Goal: Task Accomplishment & Management: Use online tool/utility

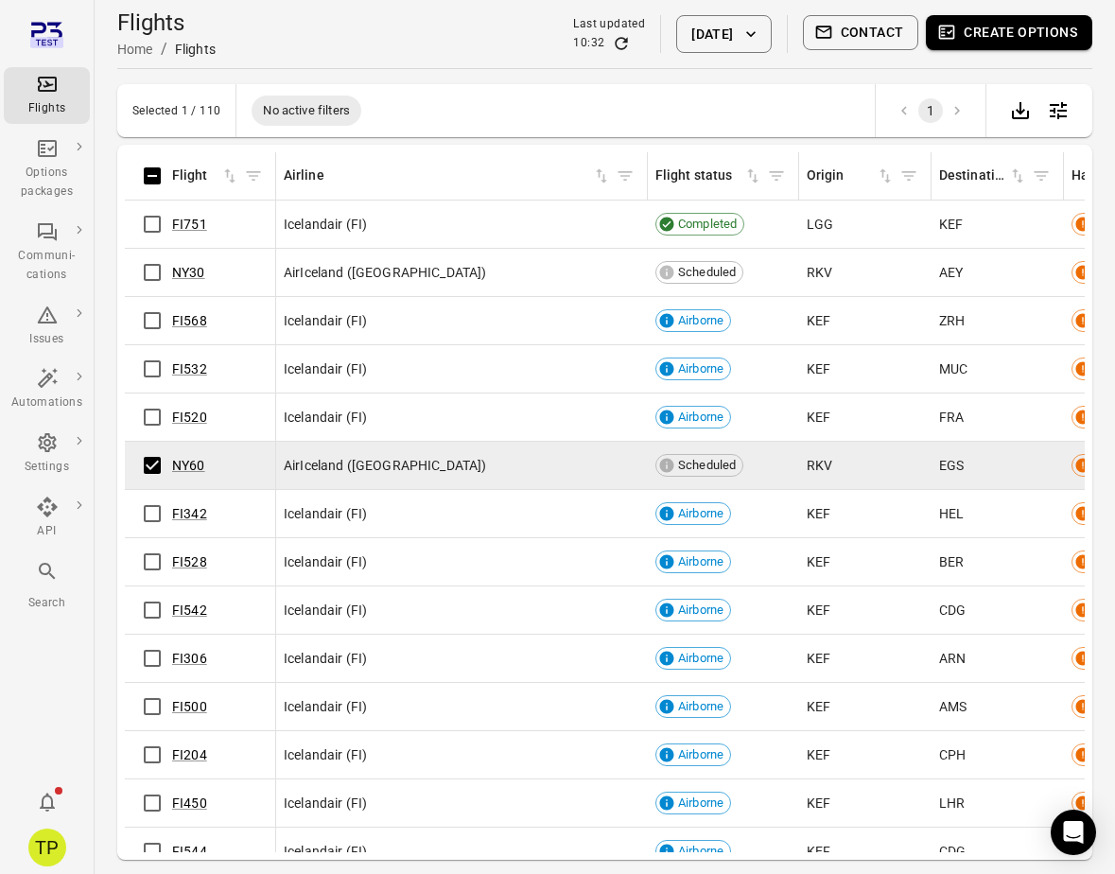
click at [992, 27] on button "Create options" at bounding box center [1009, 32] width 167 height 35
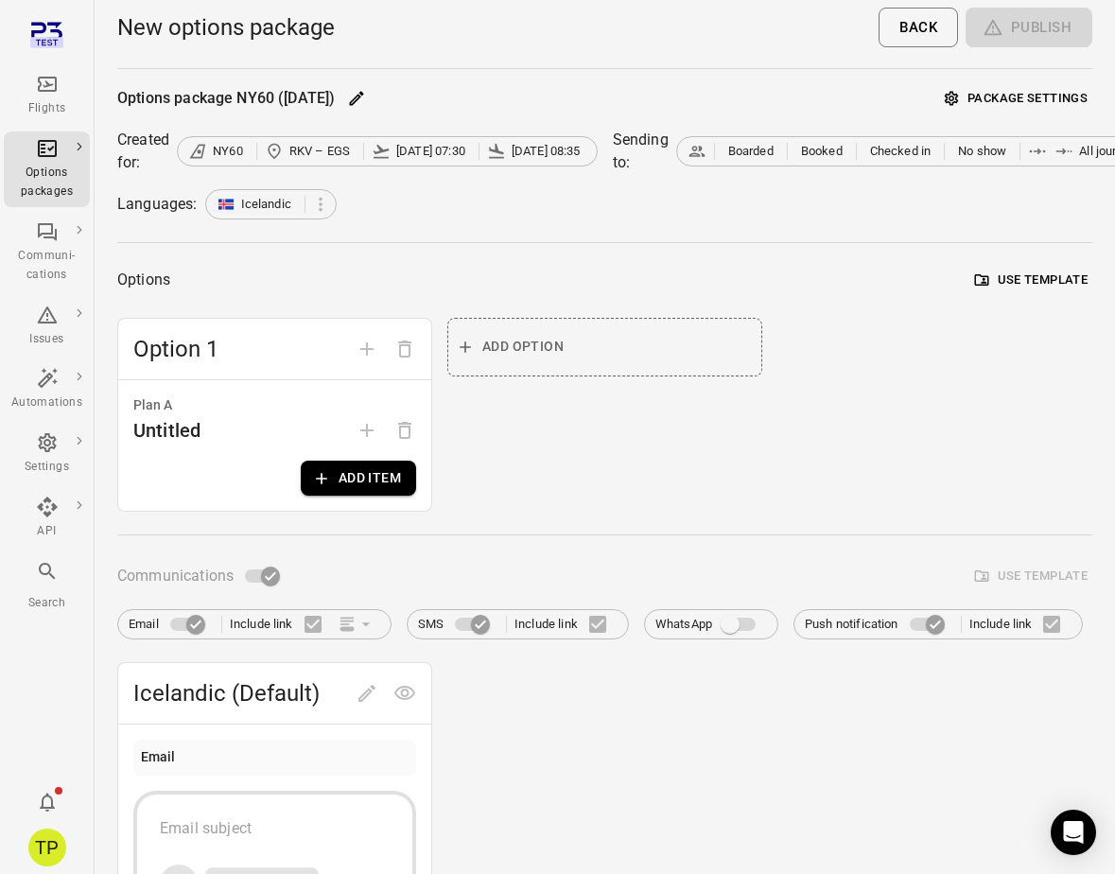
click at [333, 469] on button "Add item" at bounding box center [358, 478] width 115 height 35
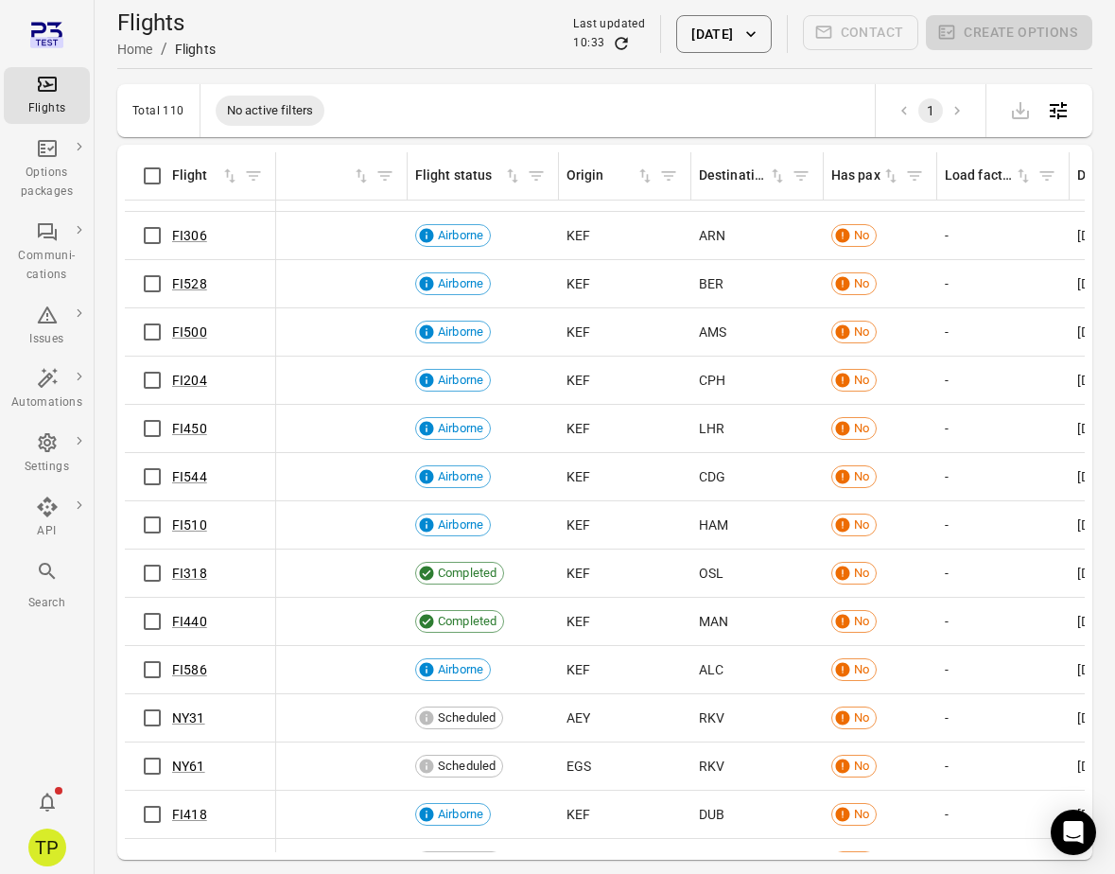
scroll to position [0, 240]
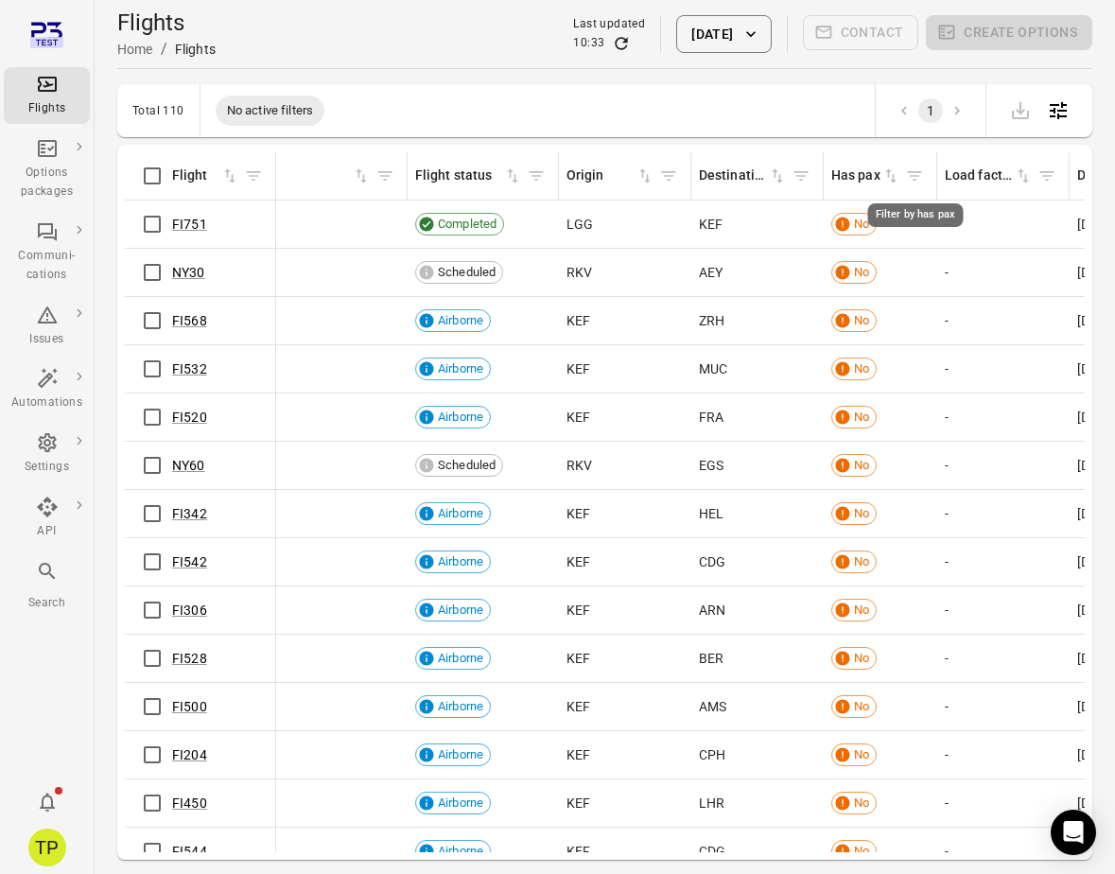
click at [905, 184] on icon "Filter by has pax" at bounding box center [914, 176] width 19 height 19
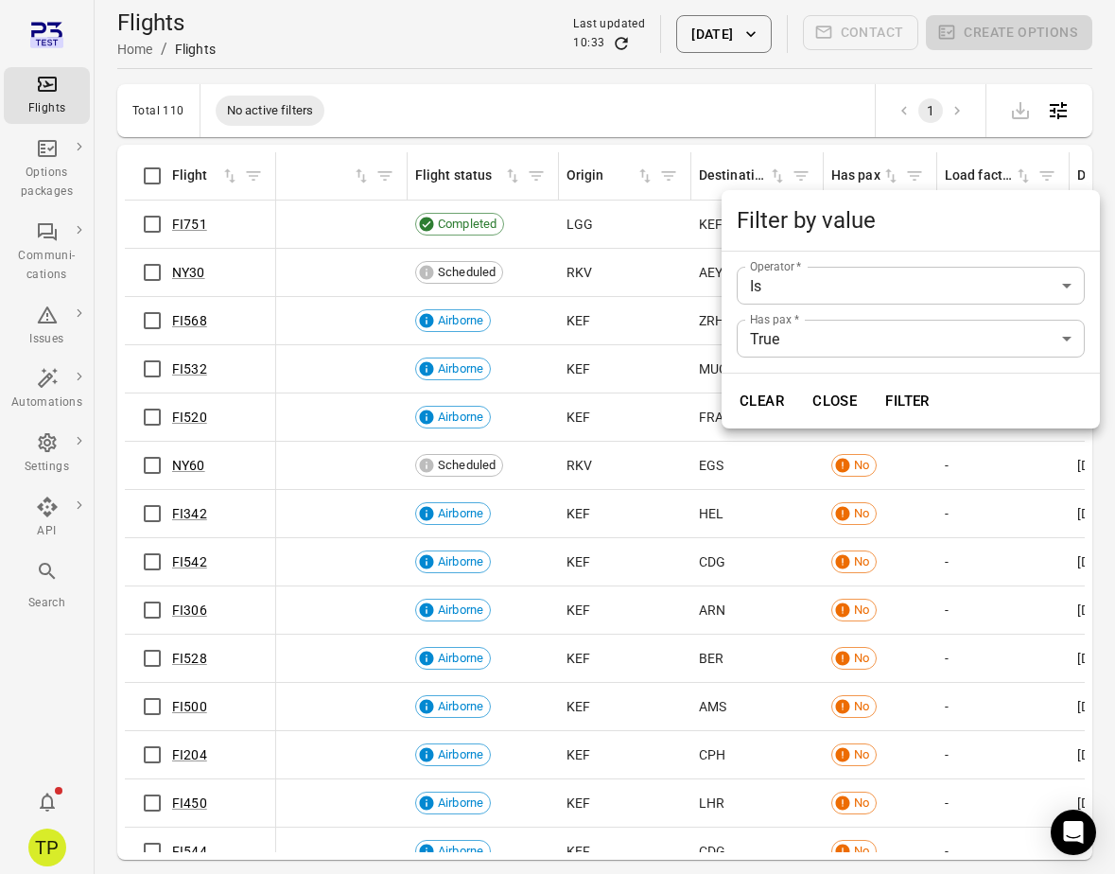
click at [895, 396] on button "Filter" at bounding box center [907, 401] width 65 height 40
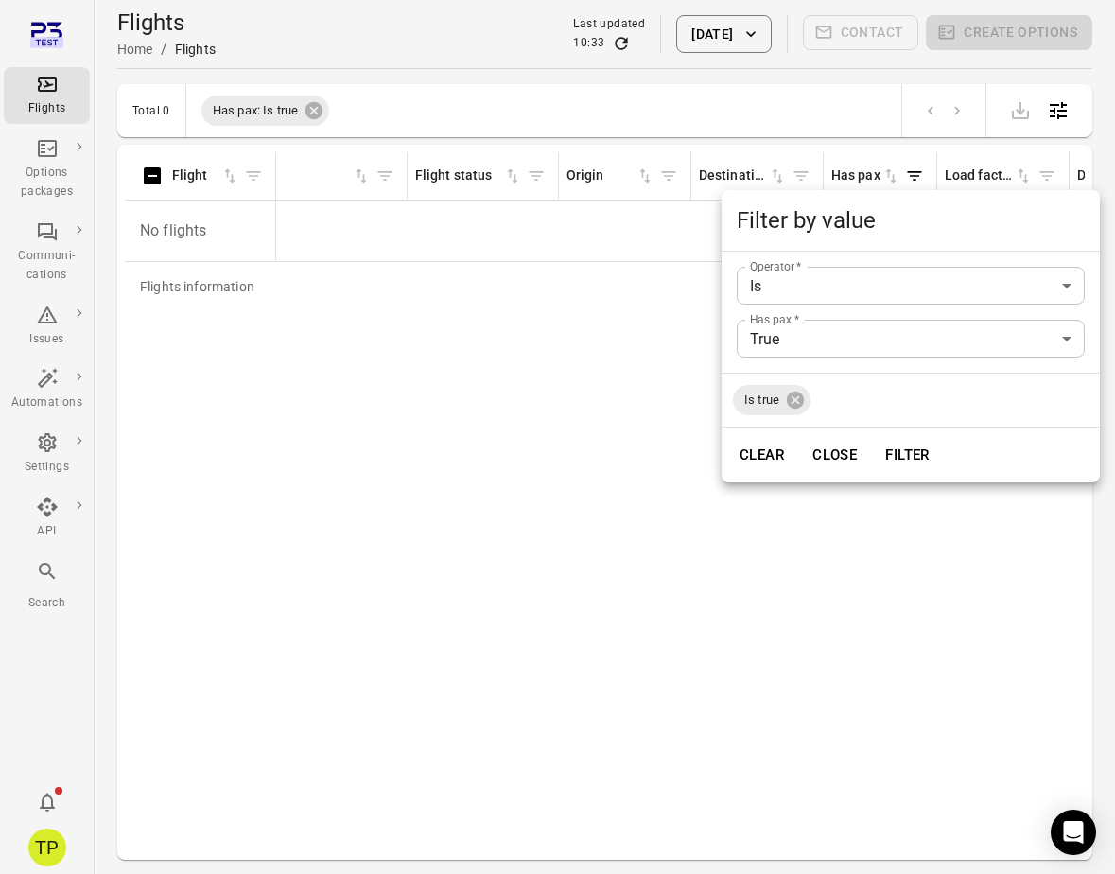
click at [442, 359] on div at bounding box center [557, 437] width 1115 height 874
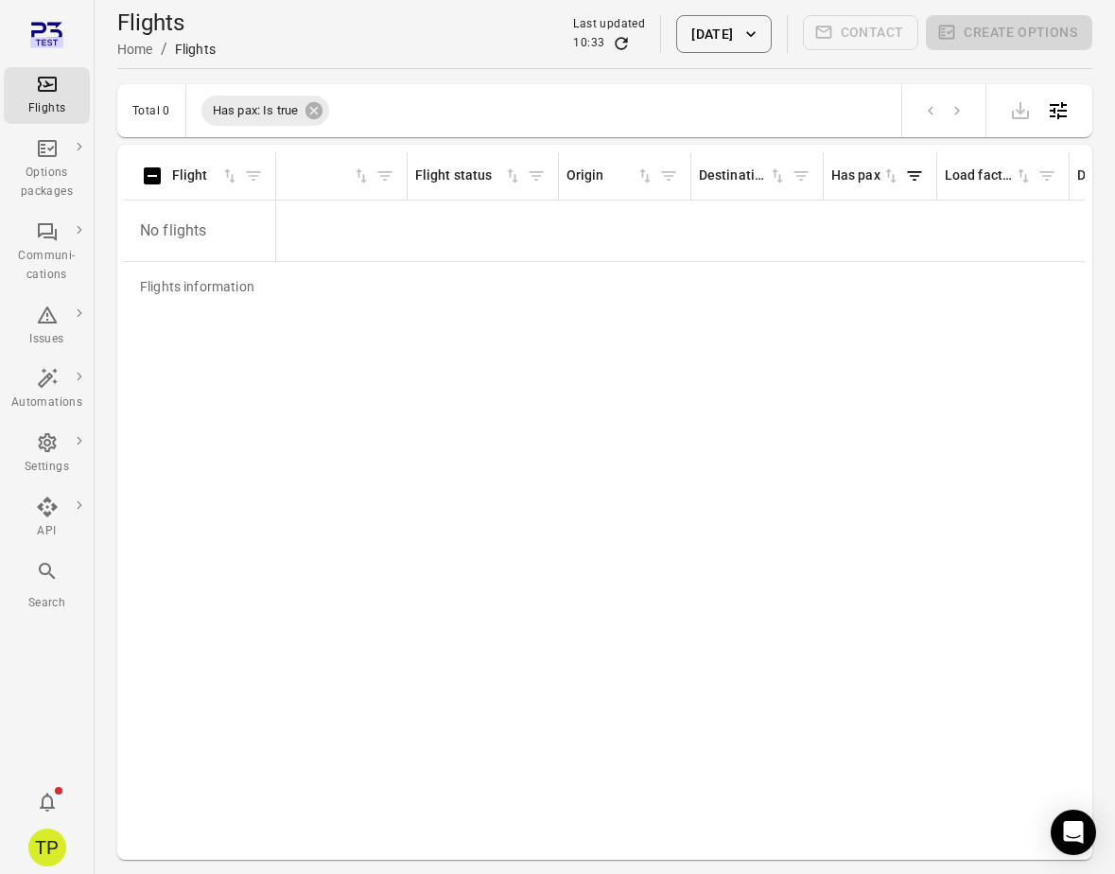
click at [699, 51] on button "[DATE]" at bounding box center [723, 34] width 95 height 38
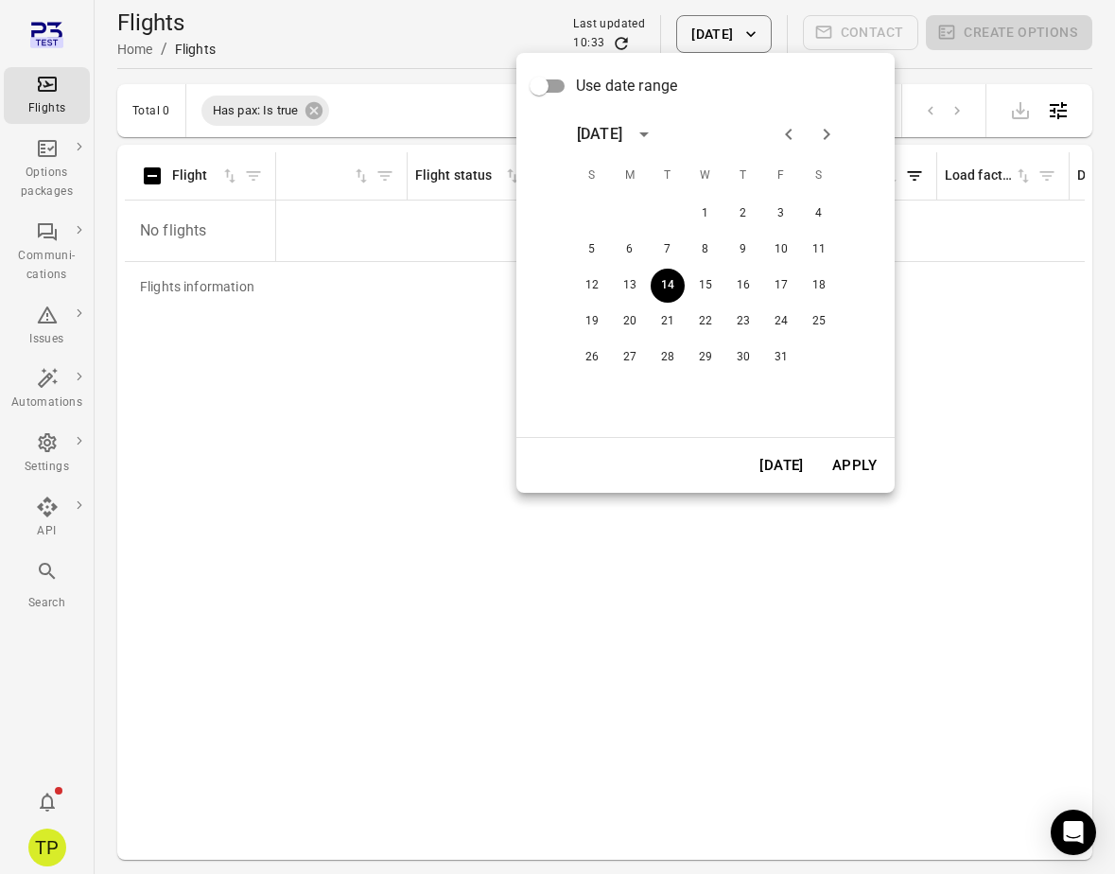
click at [647, 287] on div "12 13 14 15 16 17 18" at bounding box center [705, 286] width 303 height 34
click at [640, 285] on button "13" at bounding box center [630, 286] width 34 height 34
click at [848, 467] on button "Apply" at bounding box center [854, 466] width 65 height 40
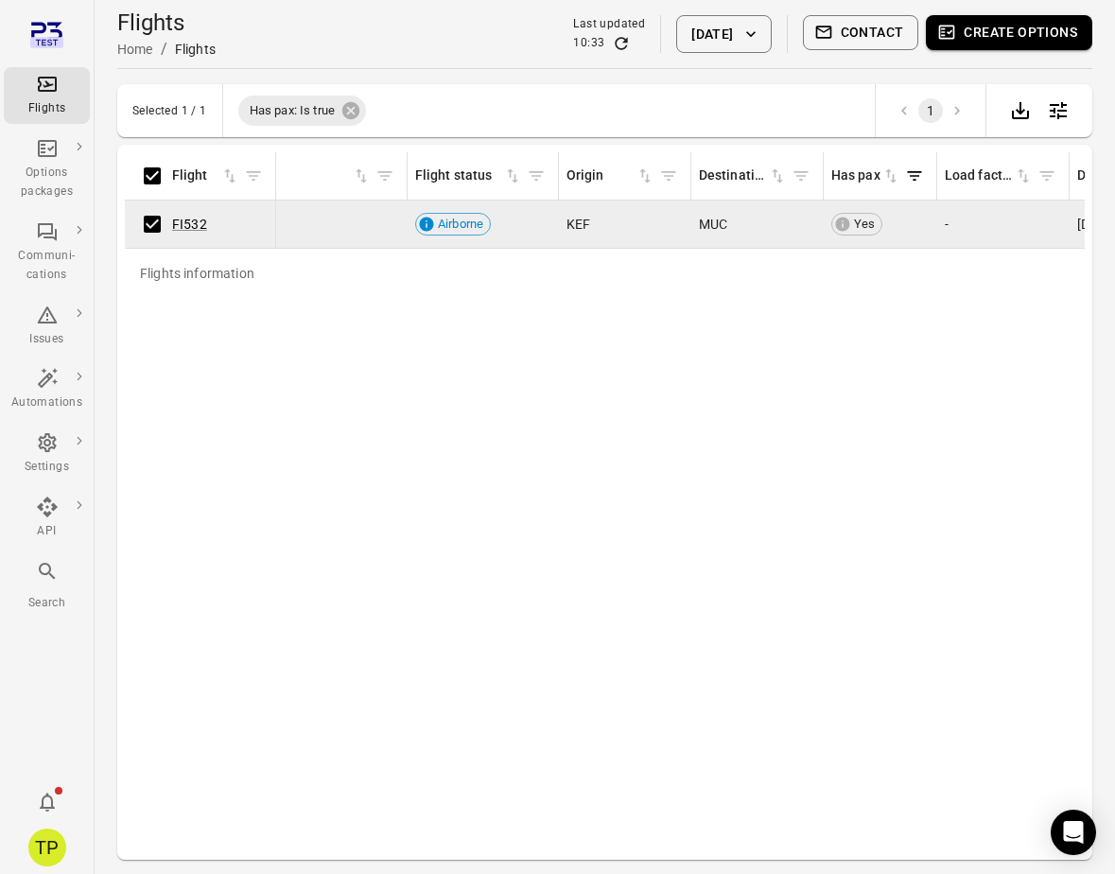
click at [991, 28] on button "Create options" at bounding box center [1009, 32] width 167 height 35
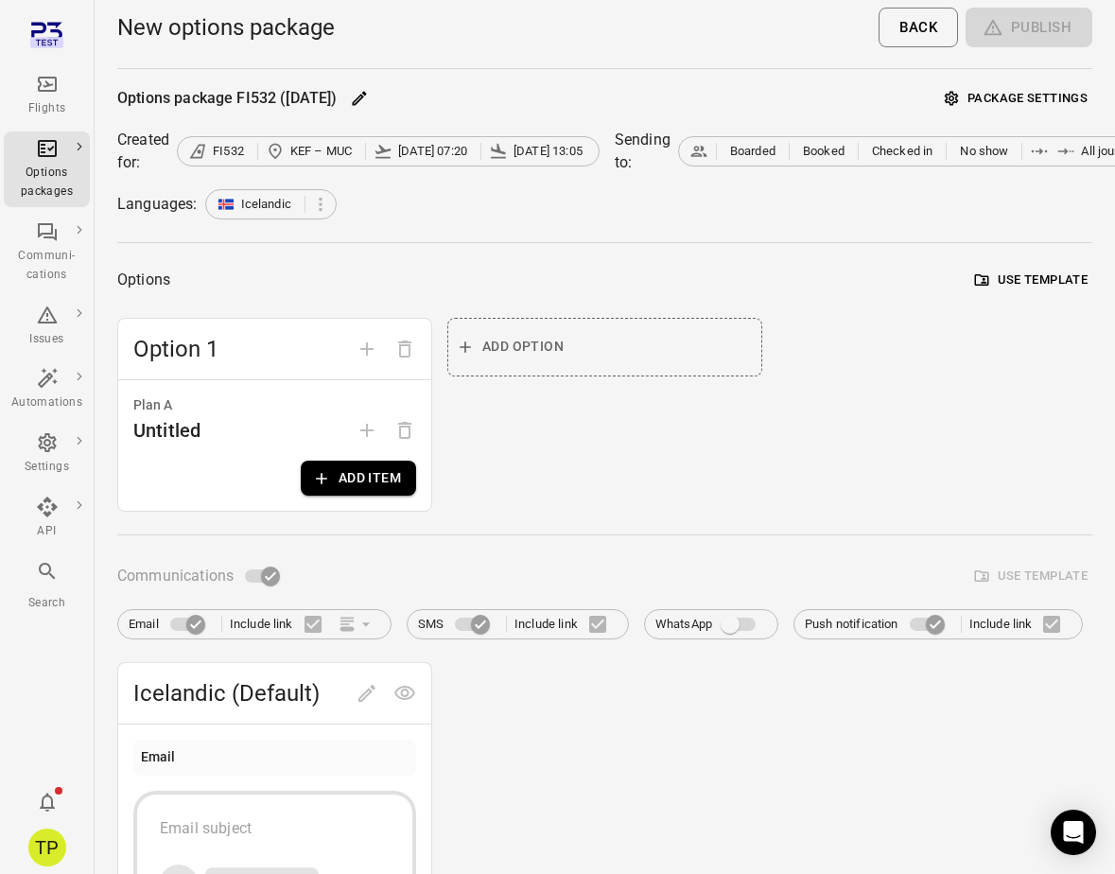
click at [336, 478] on button "Add item" at bounding box center [358, 478] width 115 height 35
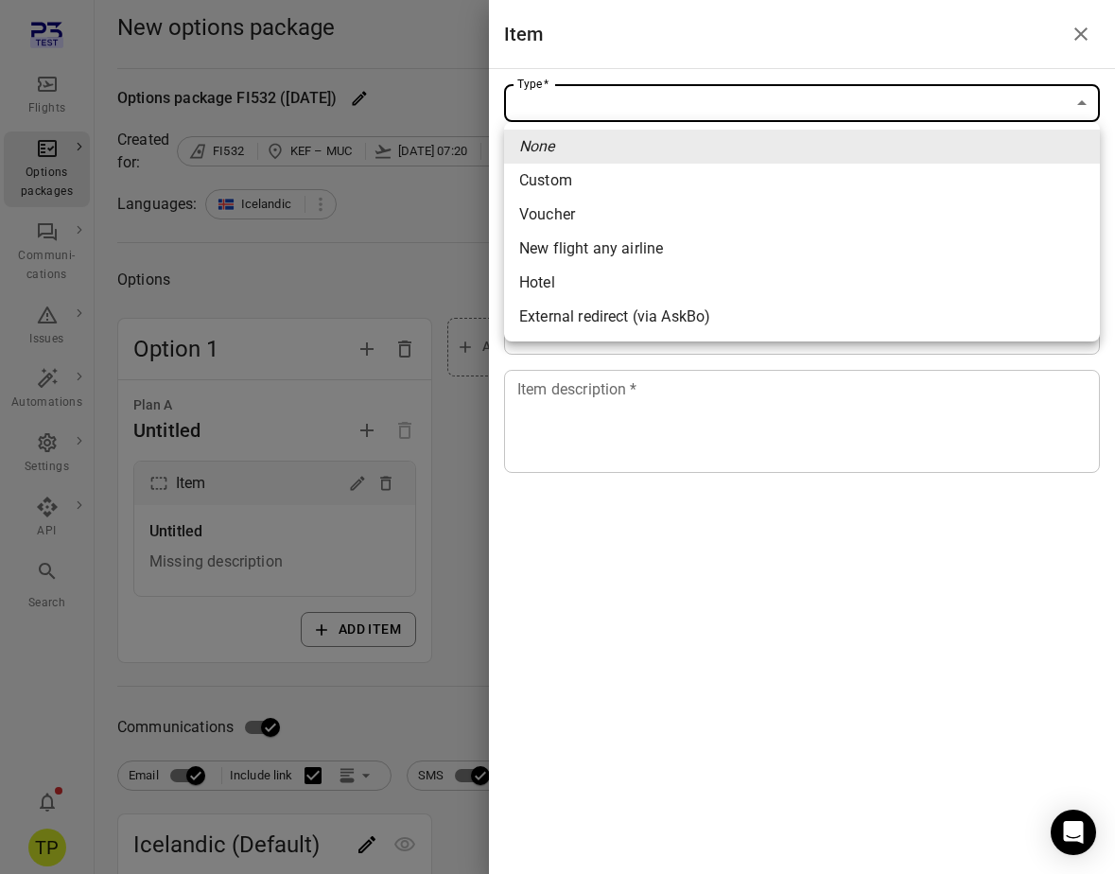
click at [592, 219] on li "Voucher" at bounding box center [802, 215] width 596 height 34
type input "*******"
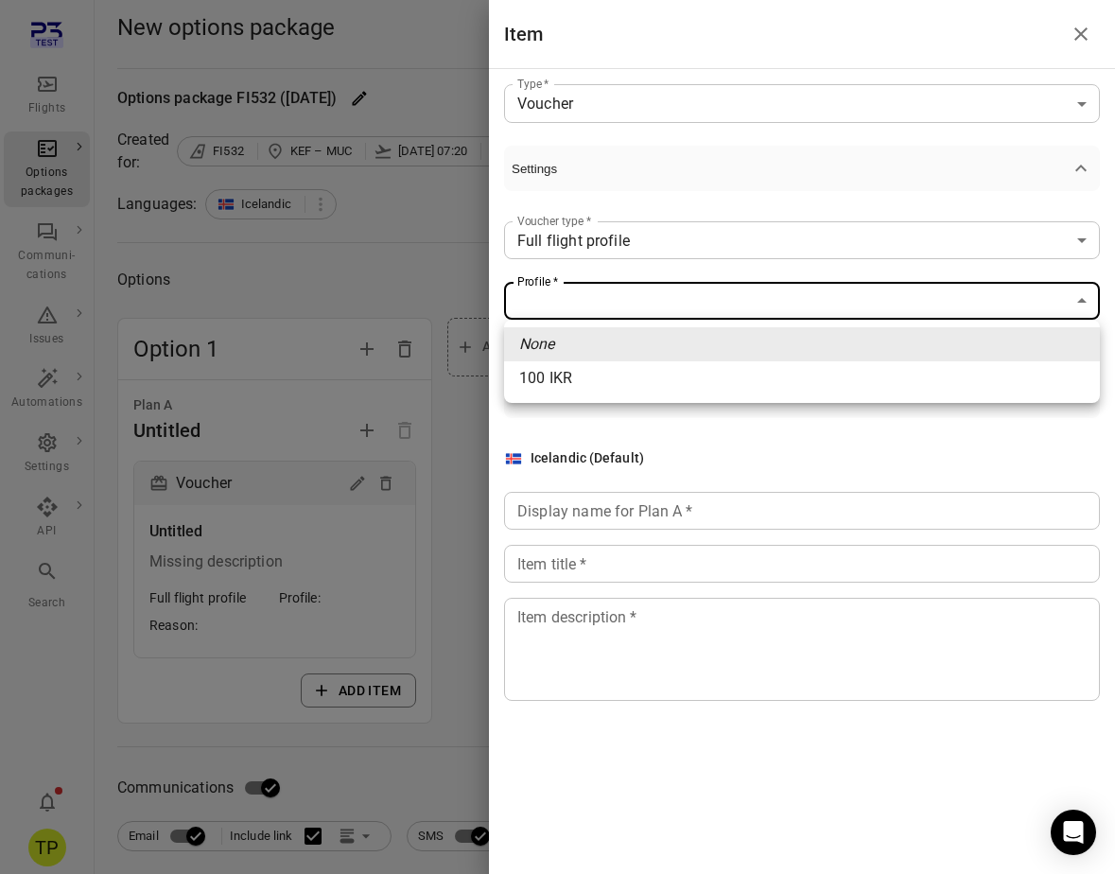
click at [577, 390] on li "100 IKR" at bounding box center [802, 378] width 596 height 34
type input "****"
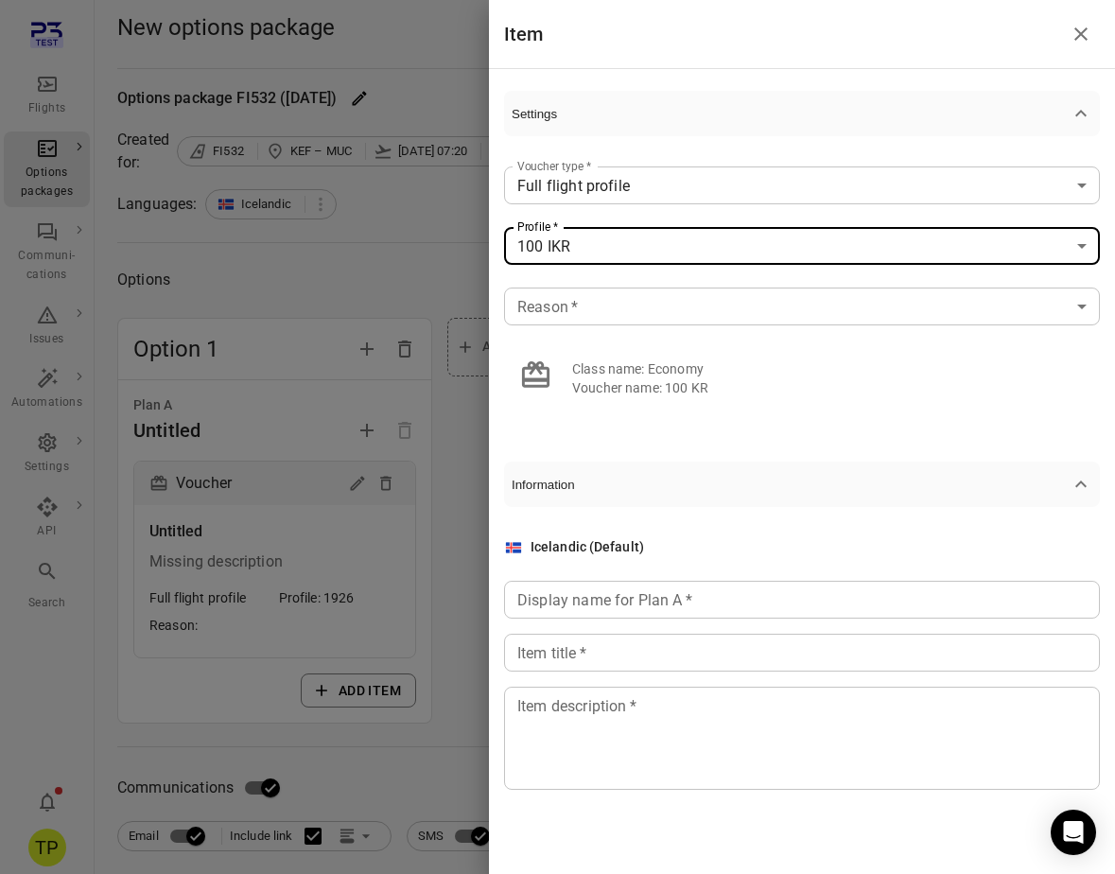
scroll to position [58, 0]
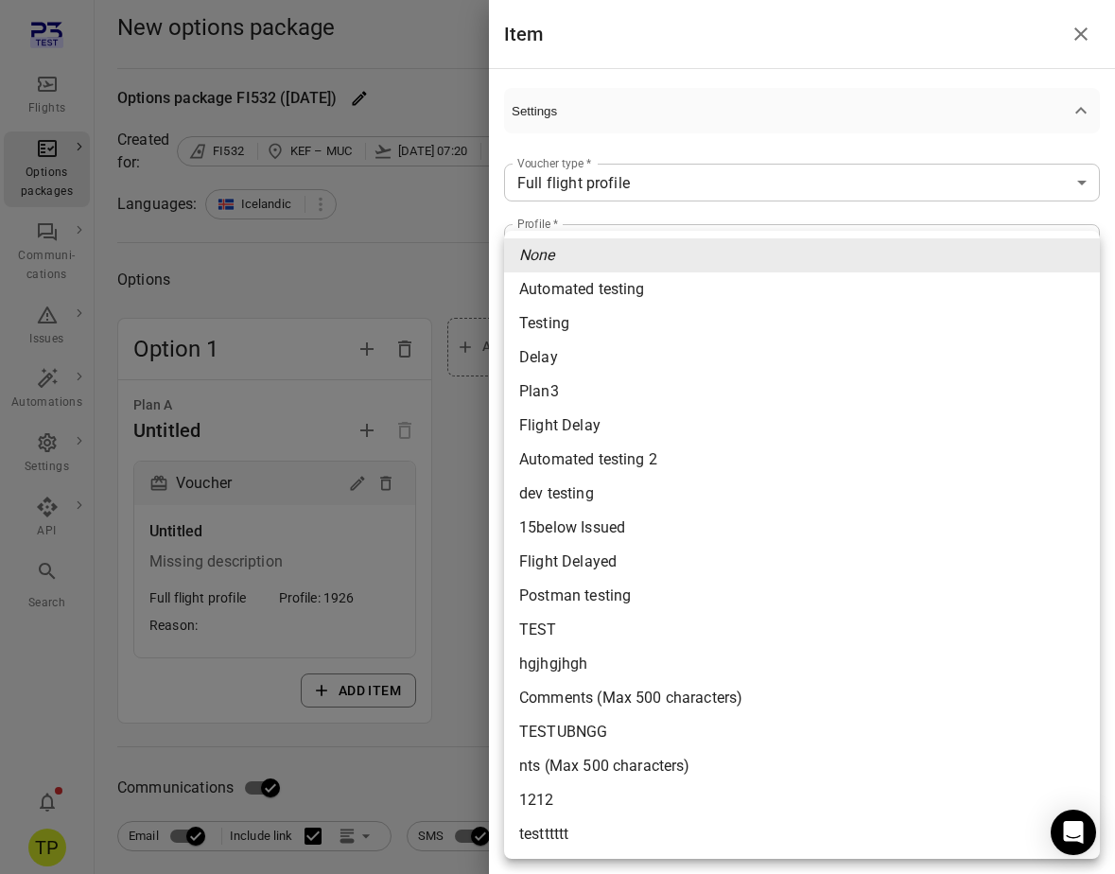
click at [566, 429] on li "Flight Delay" at bounding box center [802, 426] width 596 height 34
type input "**********"
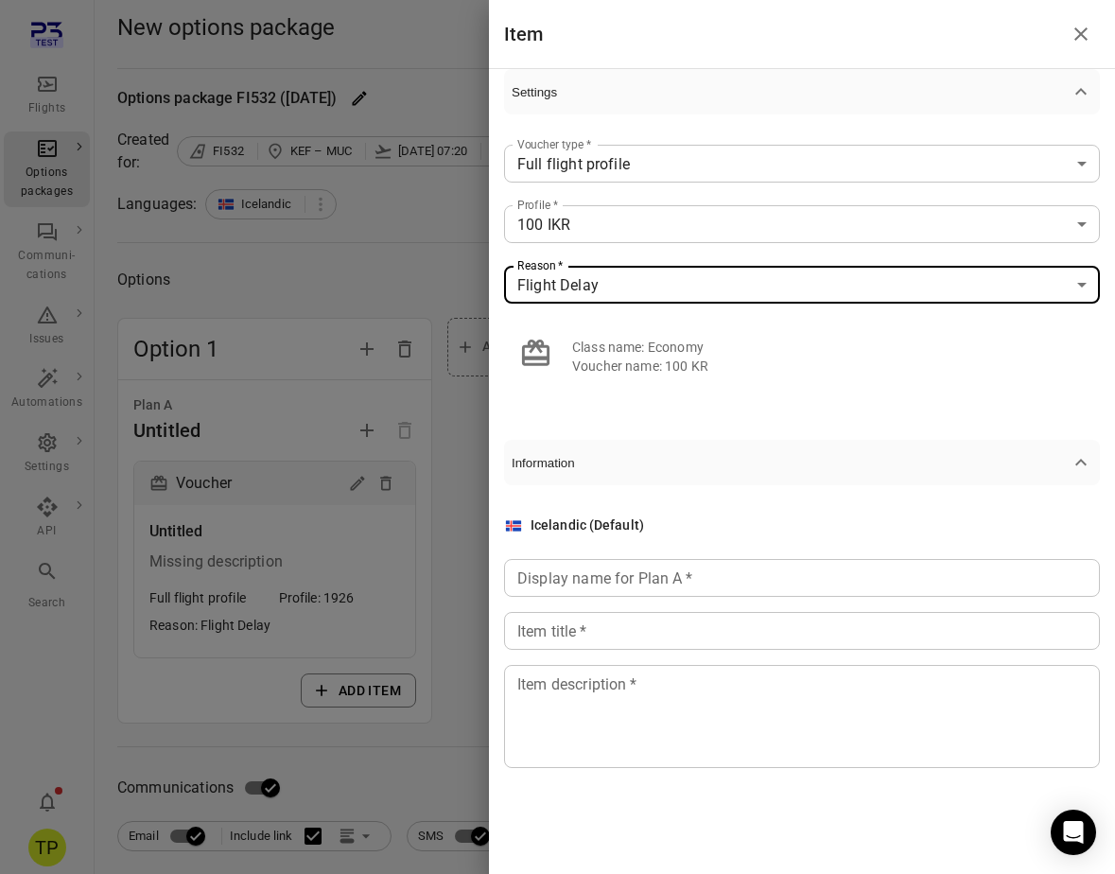
scroll to position [76, 0]
click at [1077, 31] on icon "Close drawer" at bounding box center [1081, 34] width 23 height 23
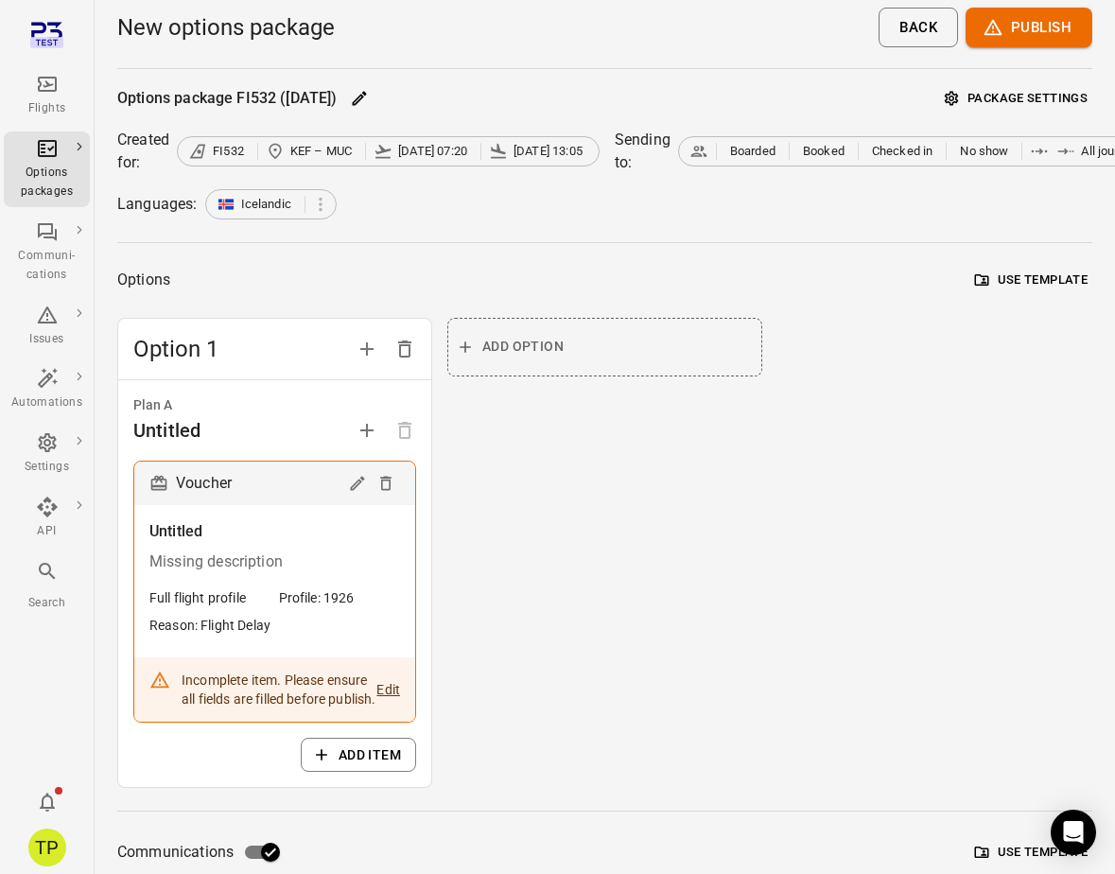
click at [45, 100] on div "Flights" at bounding box center [46, 108] width 71 height 19
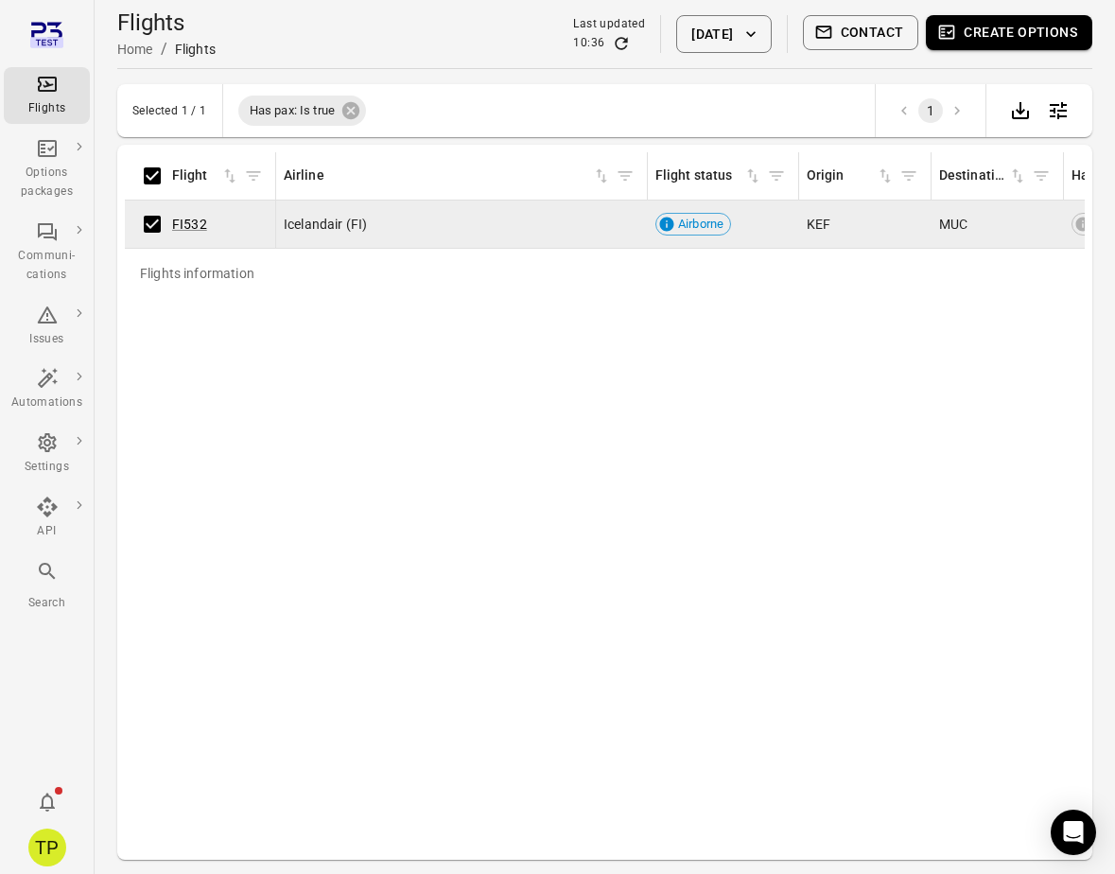
click at [984, 34] on button "Create options" at bounding box center [1009, 32] width 167 height 35
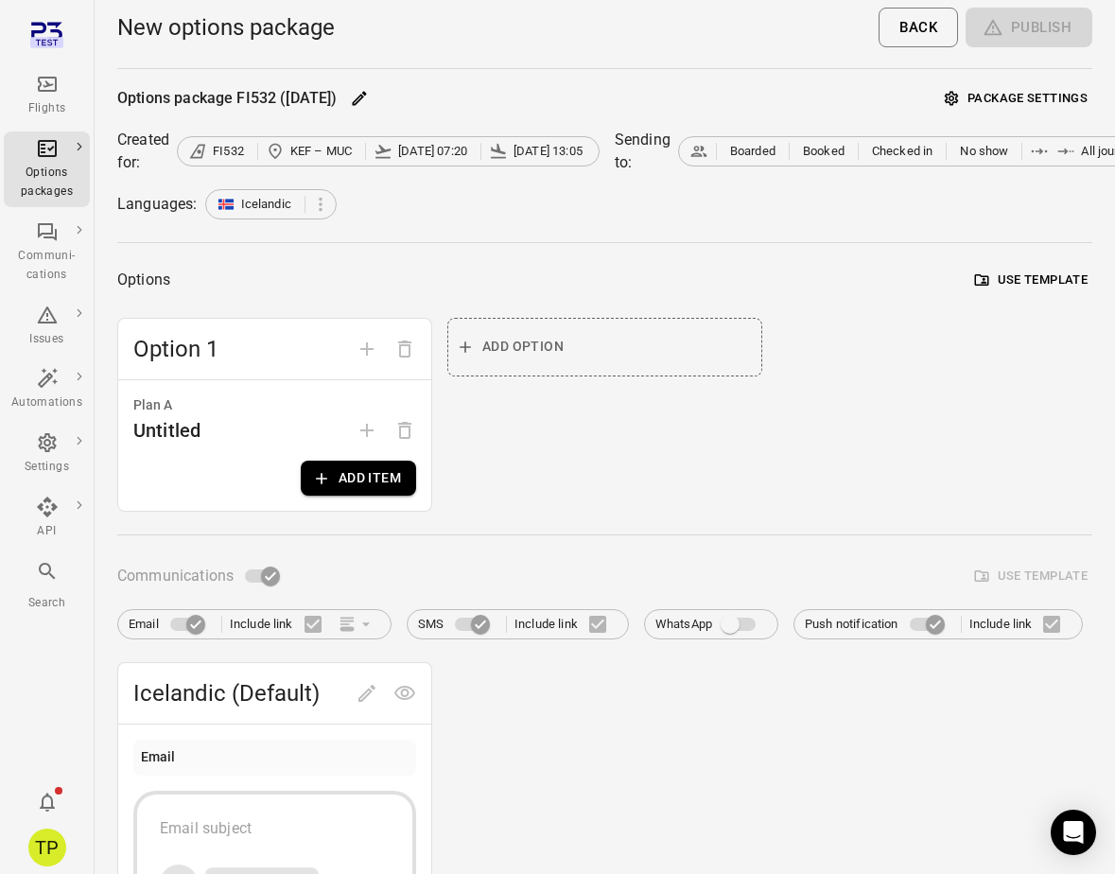
click at [381, 477] on button "Add item" at bounding box center [358, 478] width 115 height 35
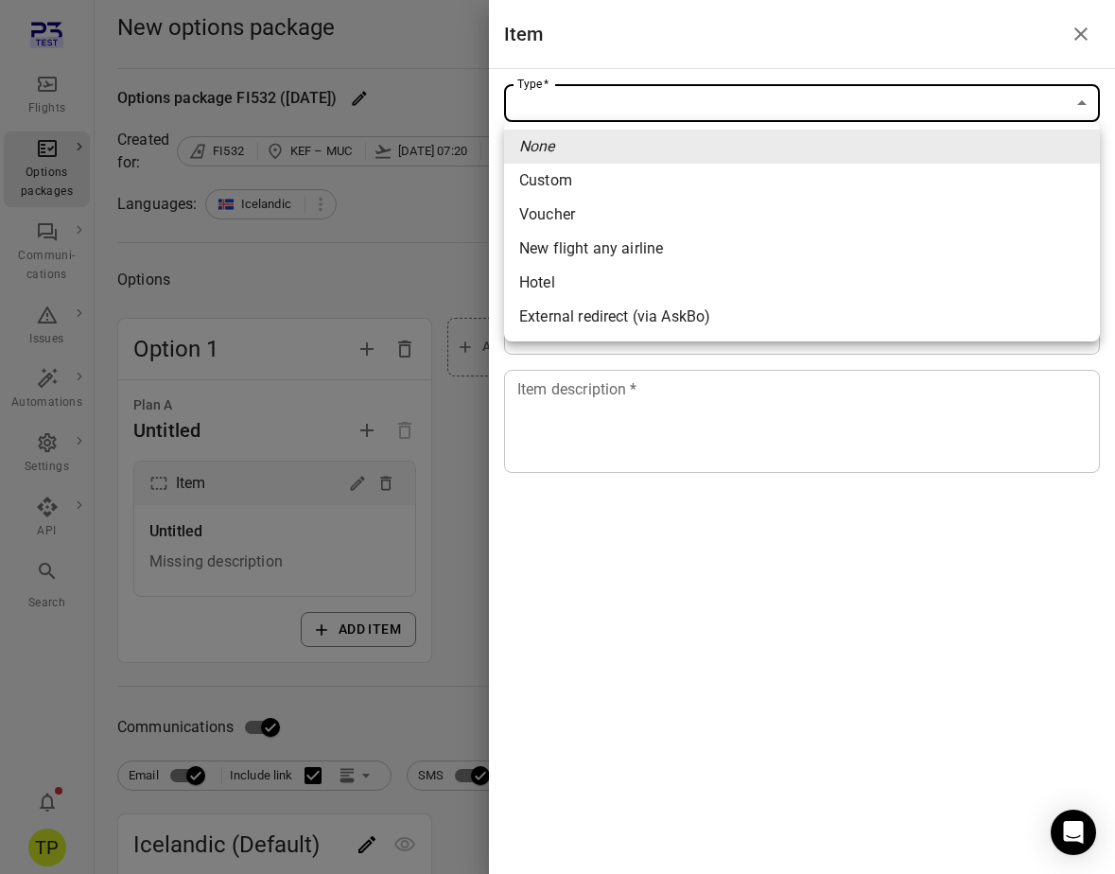
click at [609, 222] on li "Voucher" at bounding box center [802, 215] width 596 height 34
type input "*******"
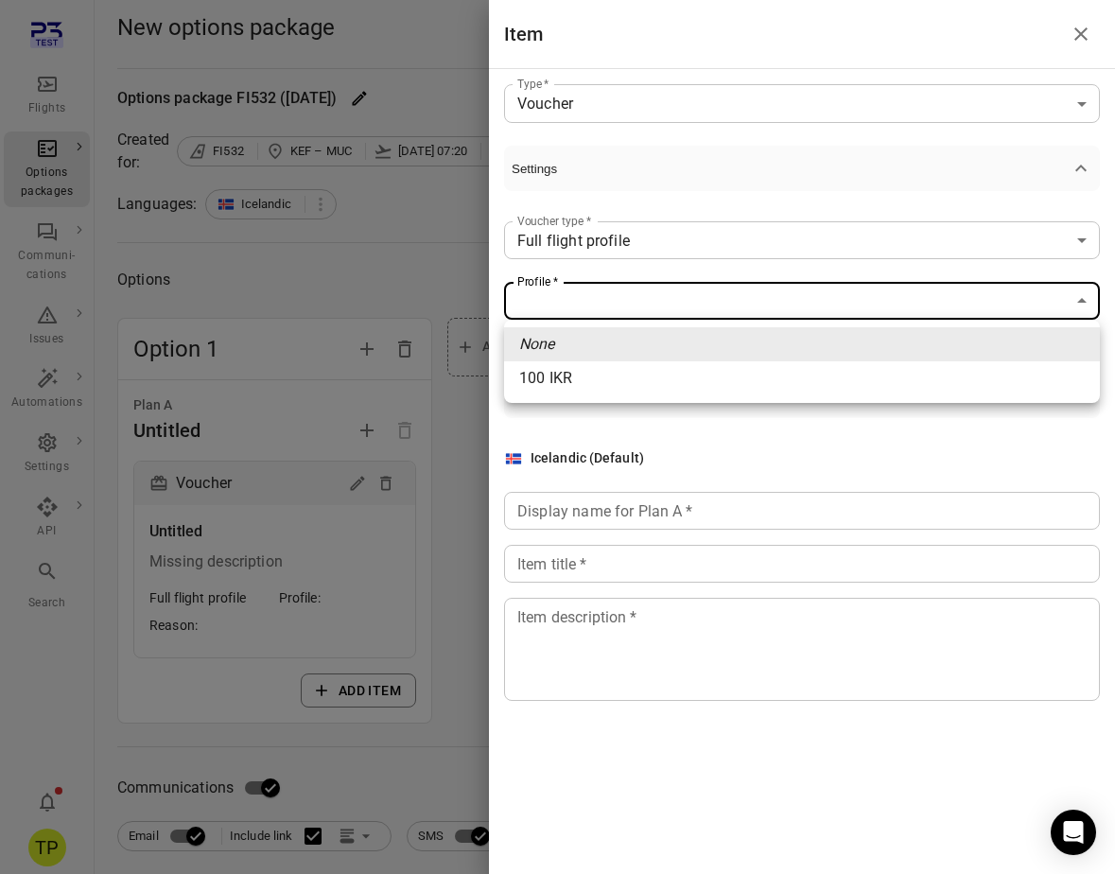
click at [557, 374] on li "100 IKR" at bounding box center [802, 378] width 596 height 34
type input "****"
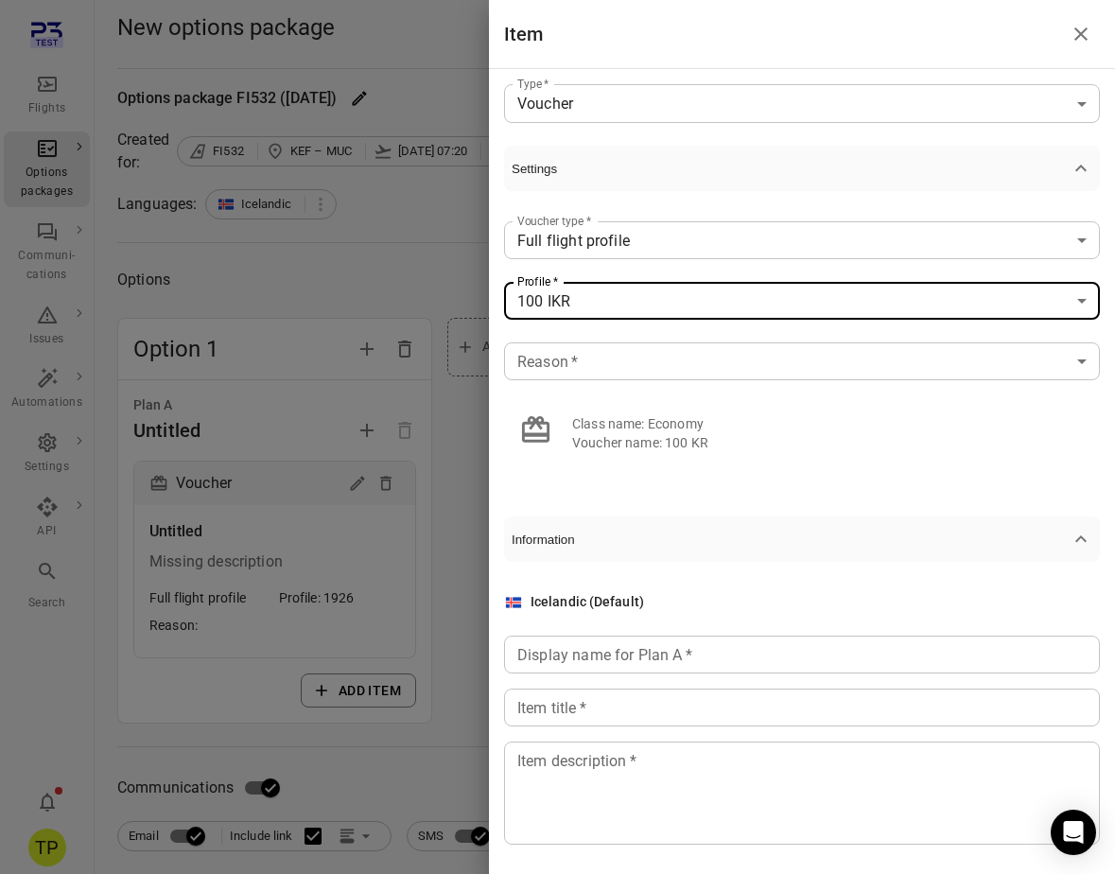
click at [1075, 29] on icon "Close drawer" at bounding box center [1081, 34] width 23 height 23
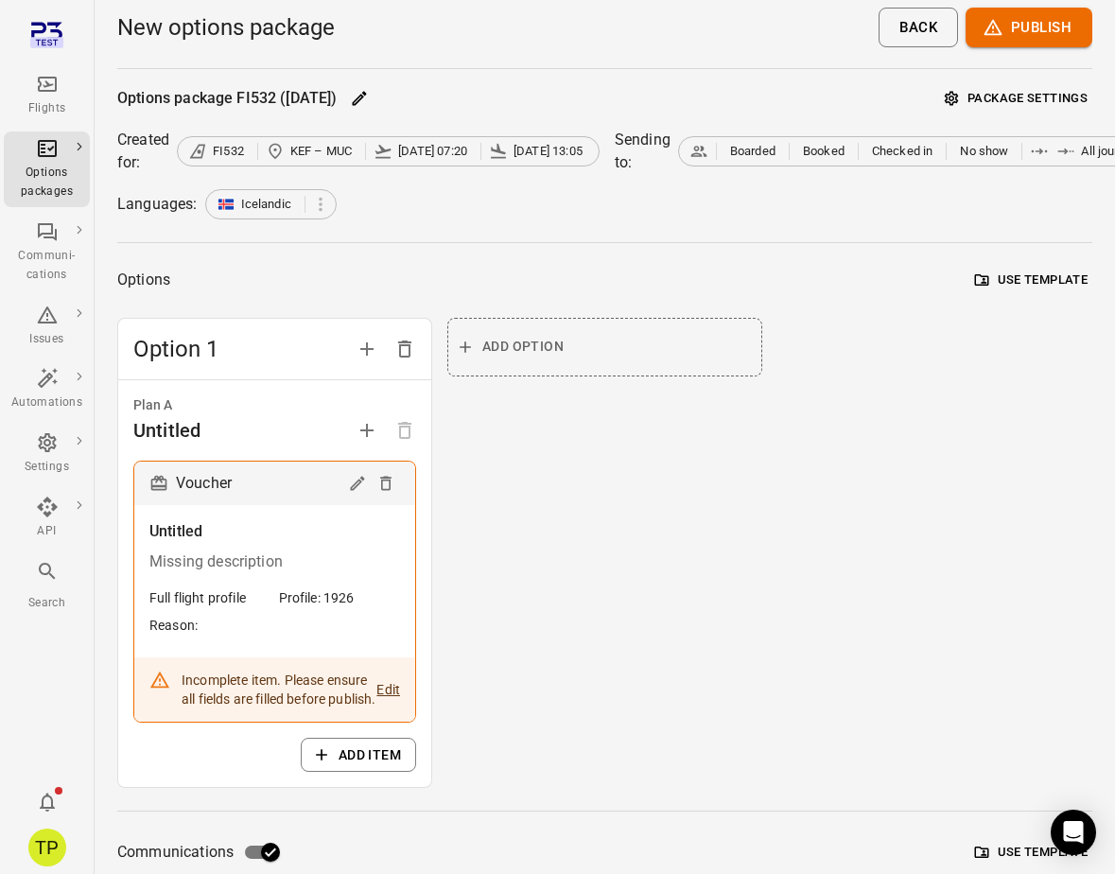
click at [533, 512] on div "Add option" at bounding box center [604, 553] width 315 height 471
click at [48, 93] on icon "Main navigation" at bounding box center [47, 84] width 23 height 23
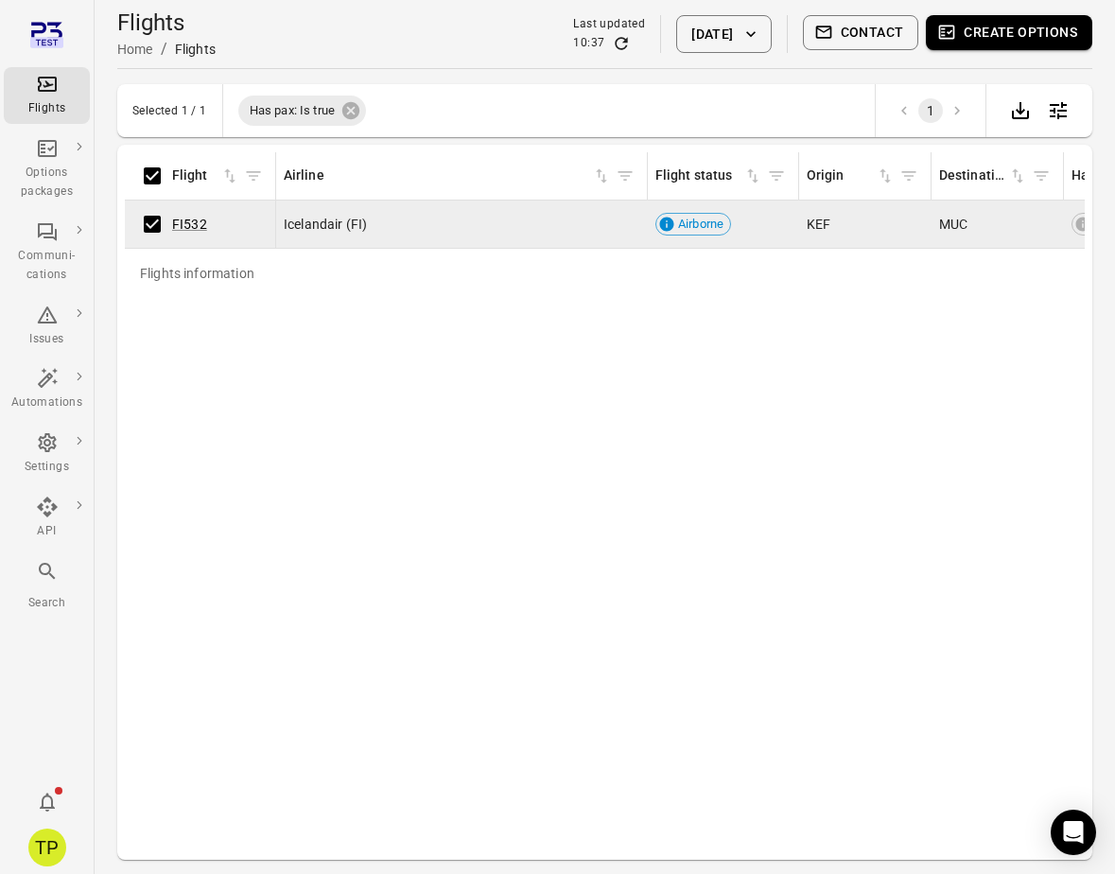
click at [985, 38] on button "Create options" at bounding box center [1009, 32] width 167 height 35
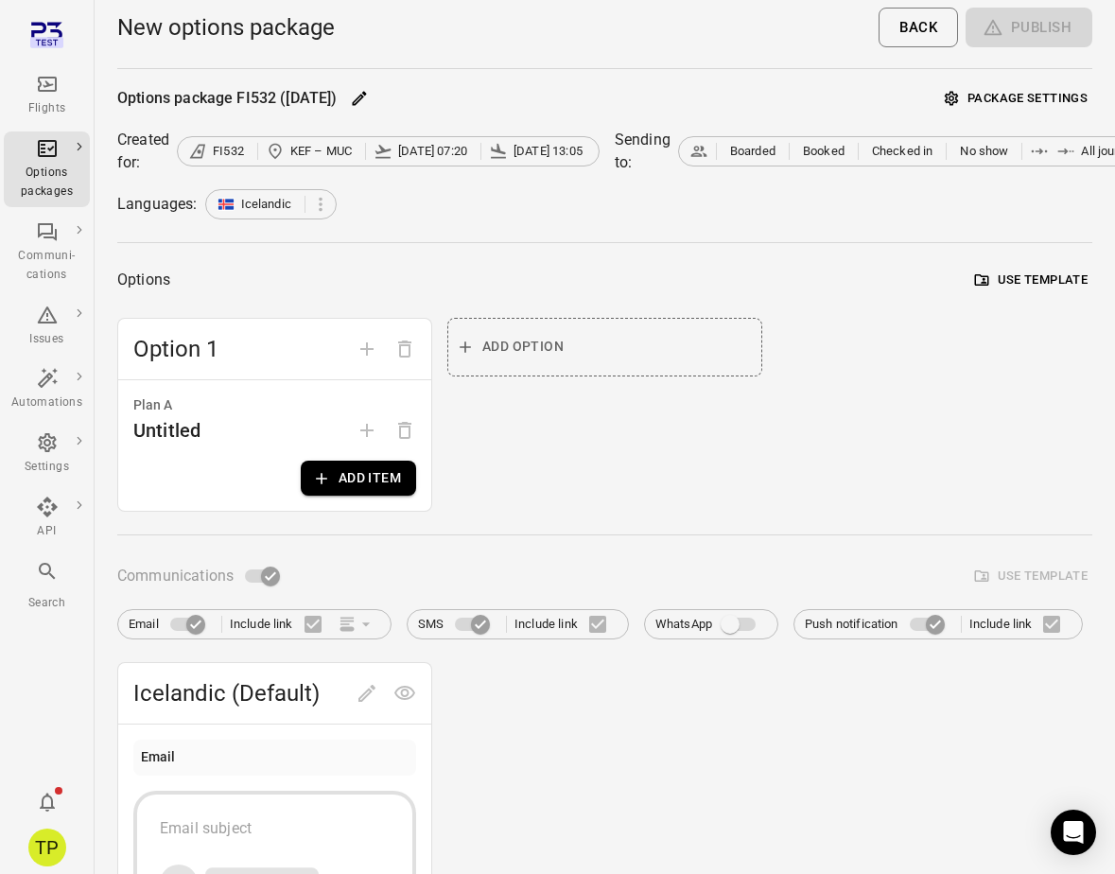
click at [369, 497] on div "Plan A Untitled Add item" at bounding box center [274, 445] width 313 height 131
click at [358, 488] on button "Add item" at bounding box center [358, 478] width 115 height 35
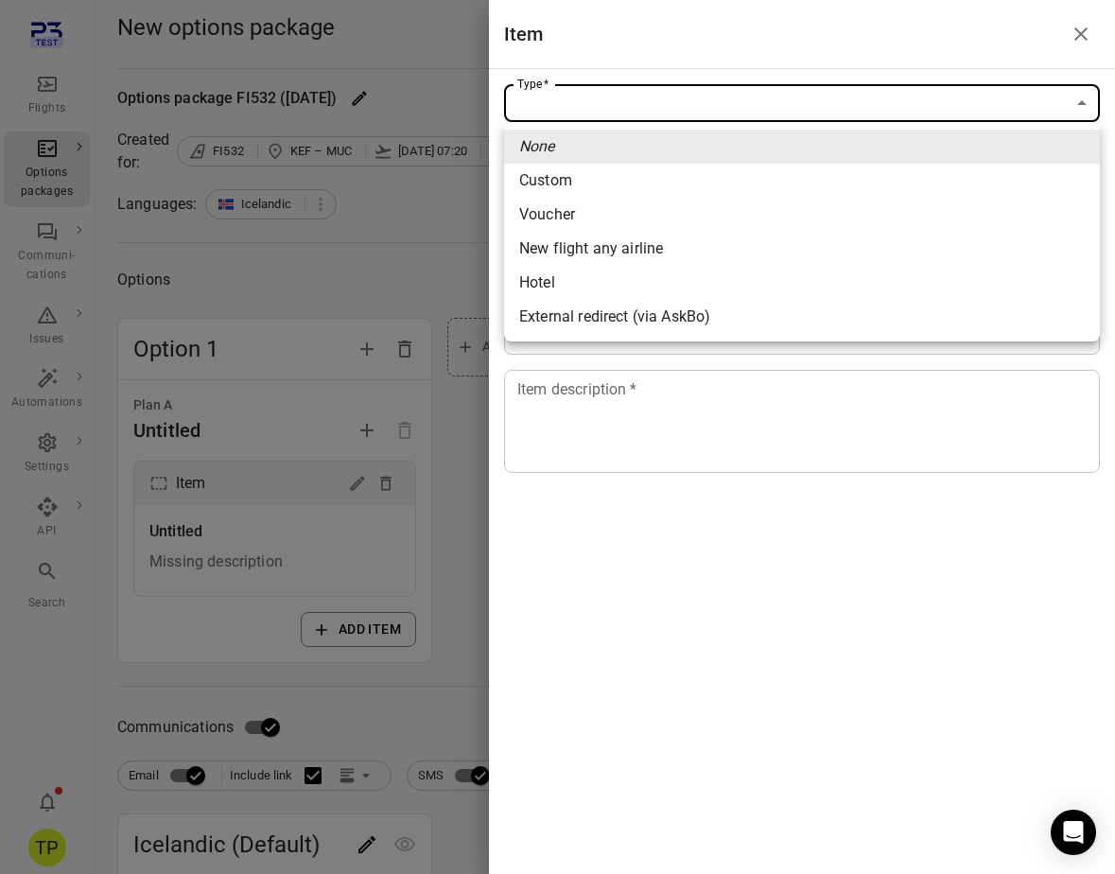
click at [588, 211] on li "Voucher" at bounding box center [802, 215] width 596 height 34
type input "*******"
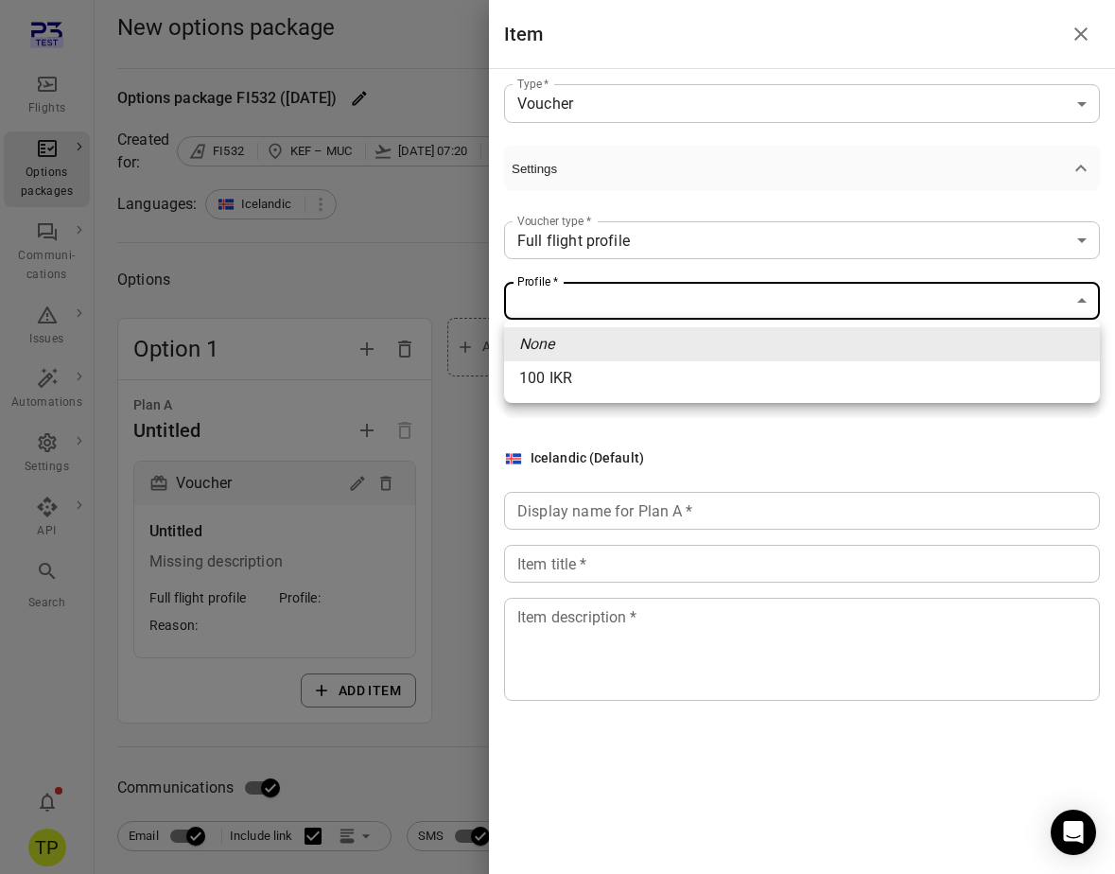
click at [588, 380] on li "100 IKR" at bounding box center [802, 378] width 596 height 34
type input "****"
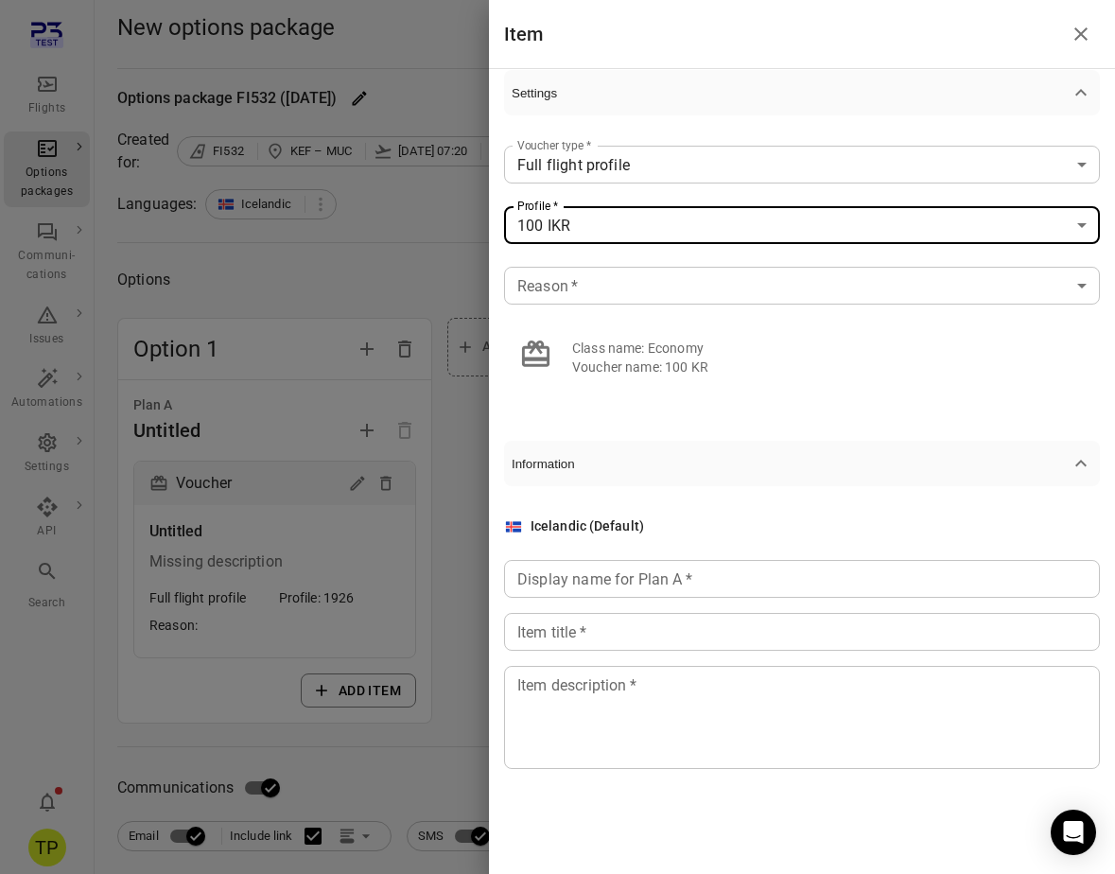
scroll to position [77, 0]
click at [1073, 48] on button "Close drawer" at bounding box center [1081, 34] width 38 height 38
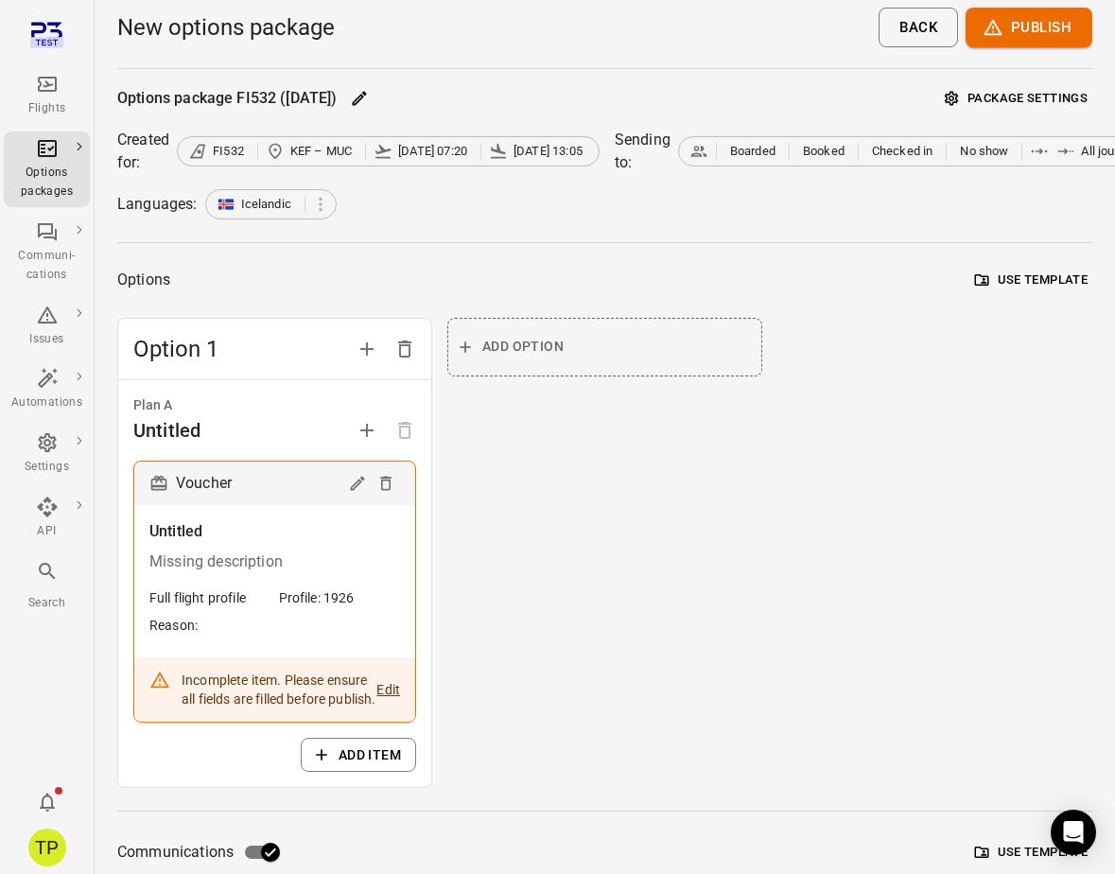
click at [642, 604] on div "Add option" at bounding box center [604, 553] width 315 height 471
click at [55, 99] on div "Flights" at bounding box center [46, 108] width 71 height 19
